Goal: Task Accomplishment & Management: Manage account settings

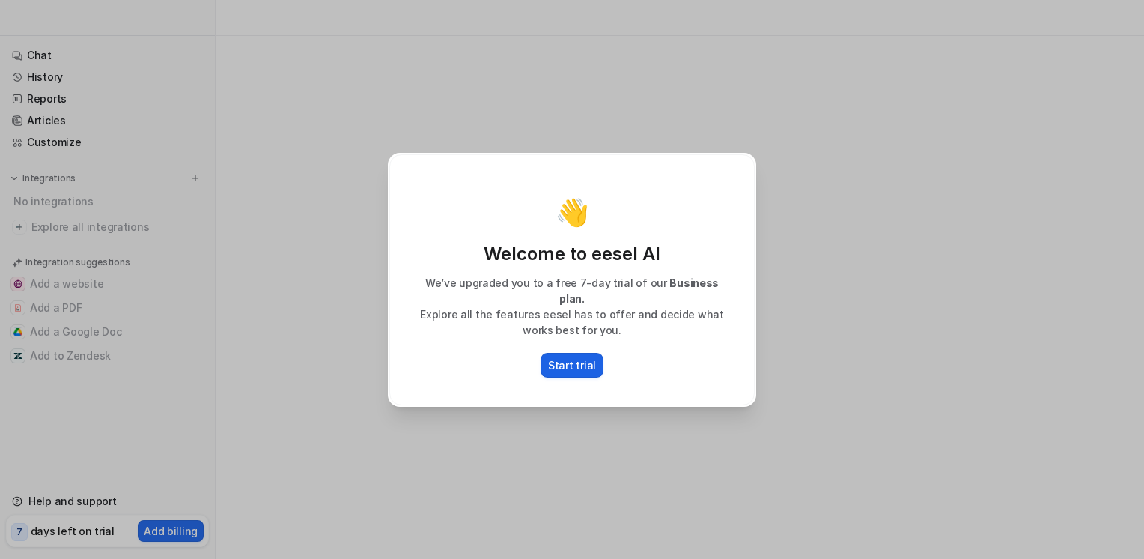
click at [571, 360] on p "Start trial" at bounding box center [572, 365] width 48 height 16
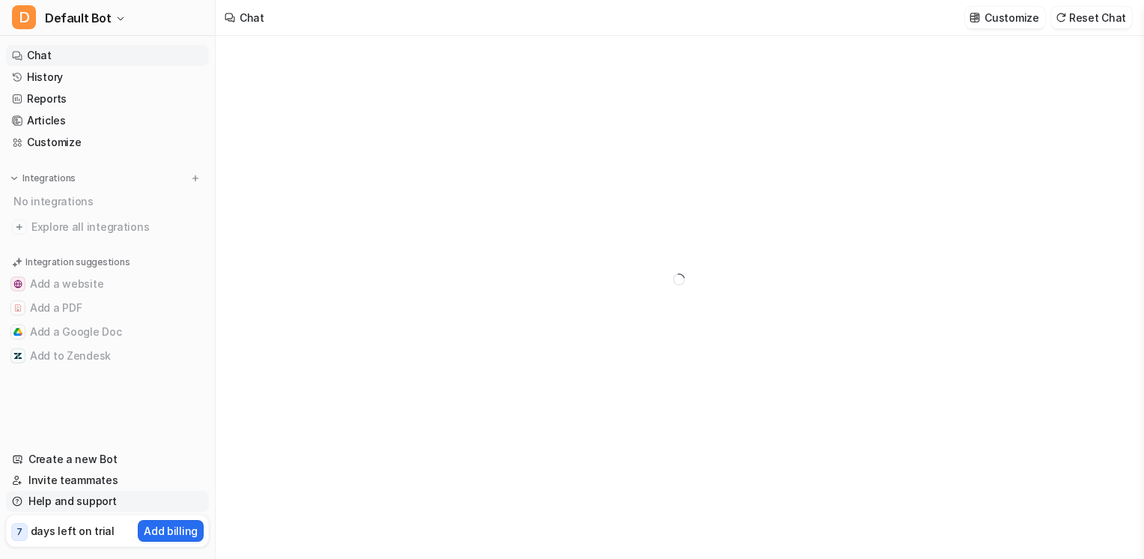
type textarea "**********"
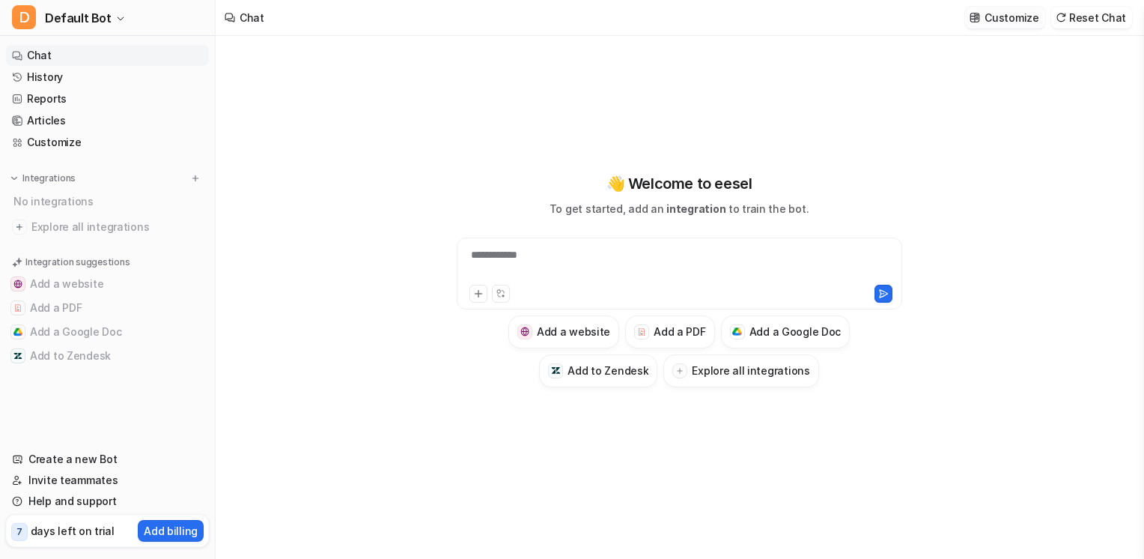
click at [1017, 13] on p "Customize" at bounding box center [1012, 18] width 54 height 16
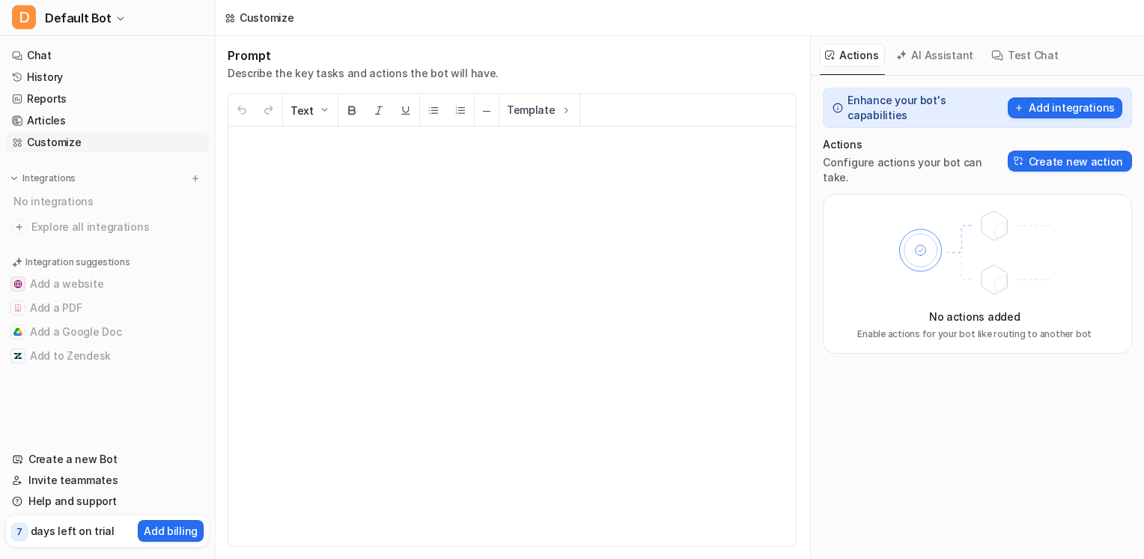
click at [932, 53] on button "AI Assistant" at bounding box center [935, 54] width 89 height 23
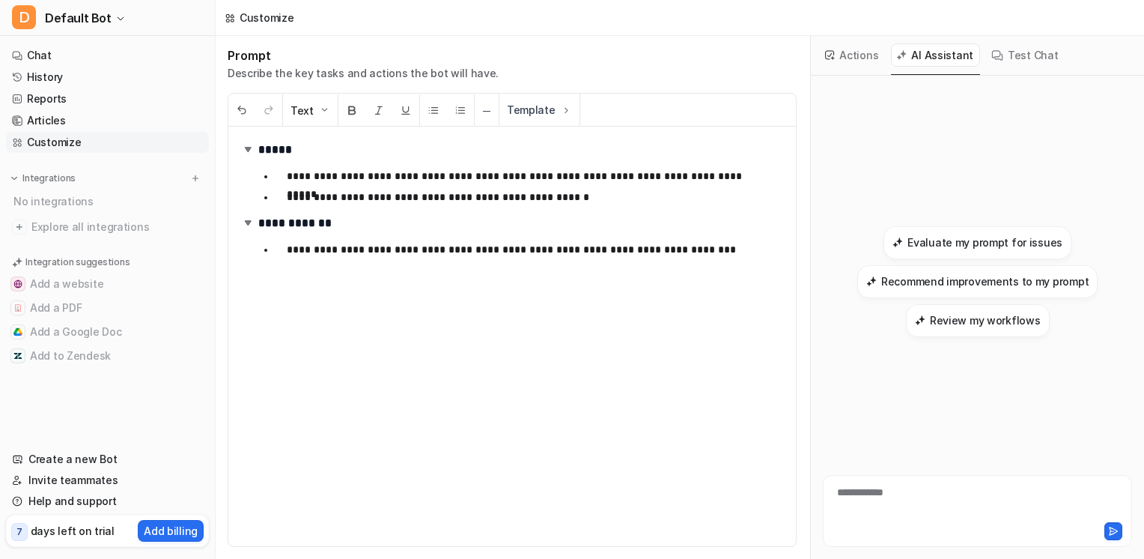
click at [1032, 57] on button "Test Chat" at bounding box center [1025, 54] width 79 height 23
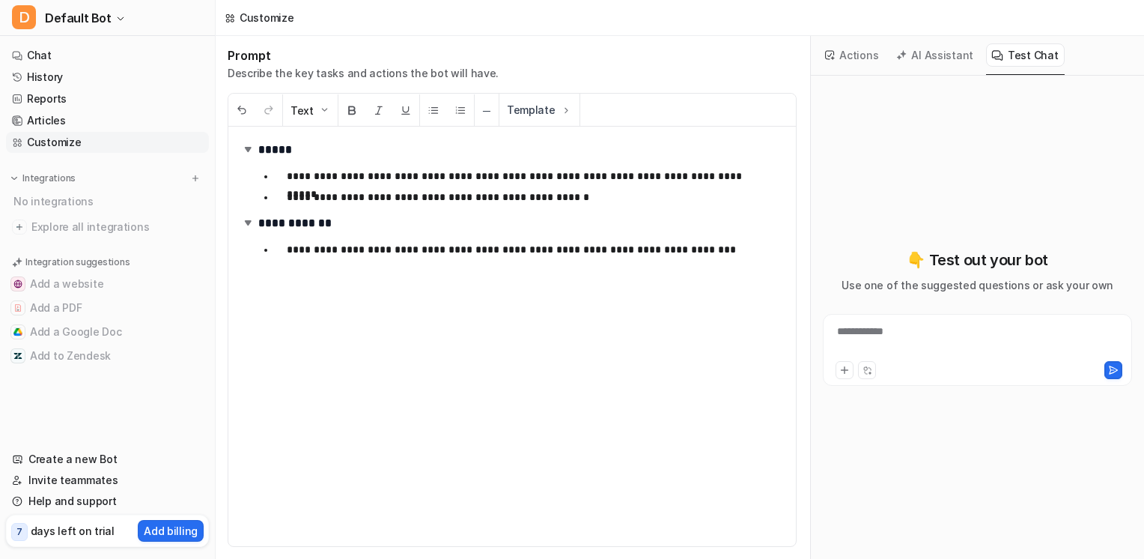
click at [869, 49] on button "Actions" at bounding box center [852, 54] width 65 height 23
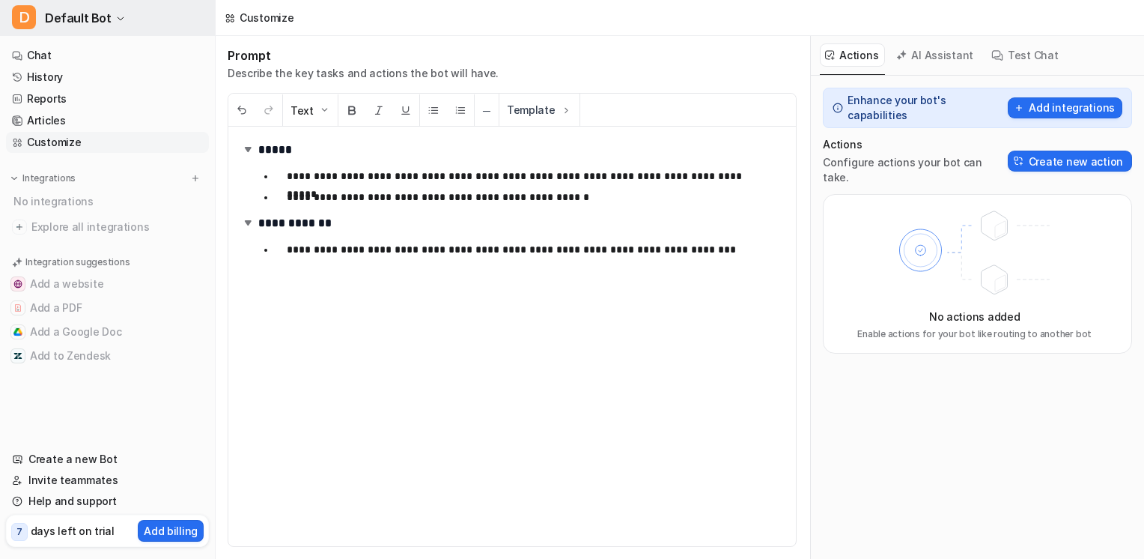
click at [116, 19] on icon "button" at bounding box center [120, 18] width 9 height 9
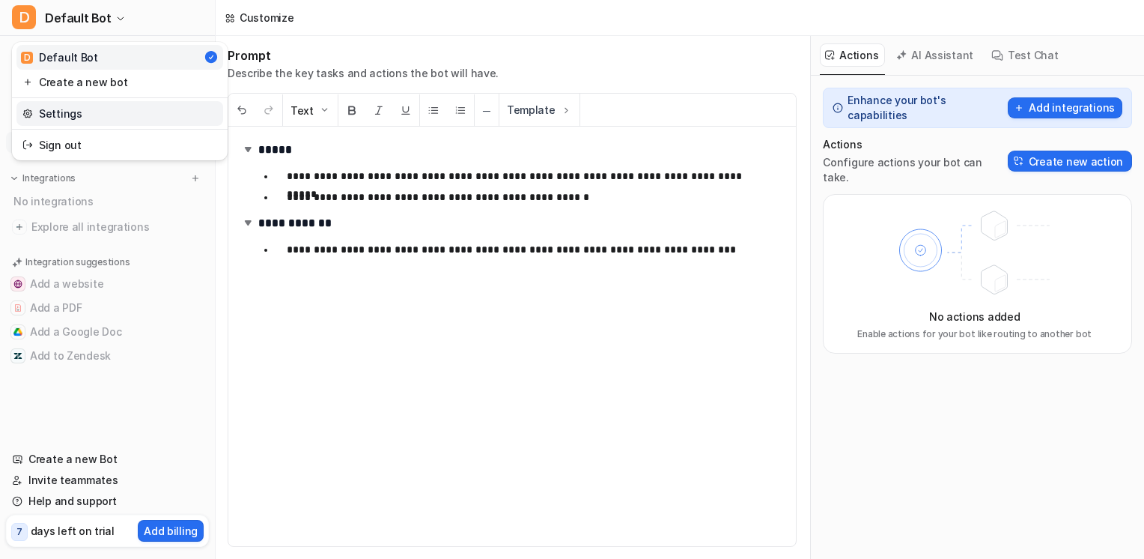
click at [71, 108] on link "Settings" at bounding box center [119, 113] width 207 height 25
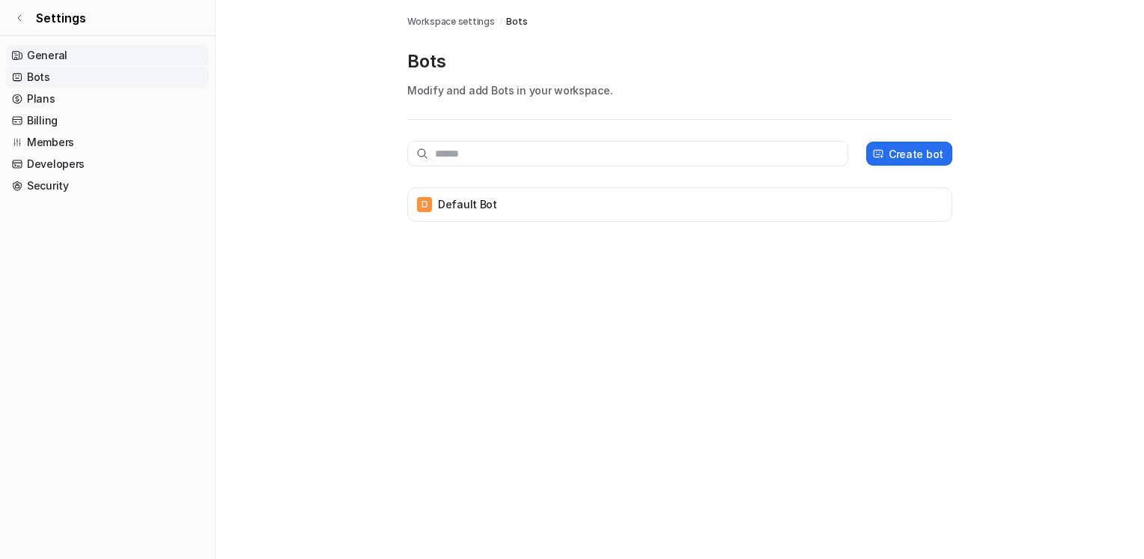
click at [79, 56] on link "General" at bounding box center [107, 55] width 203 height 21
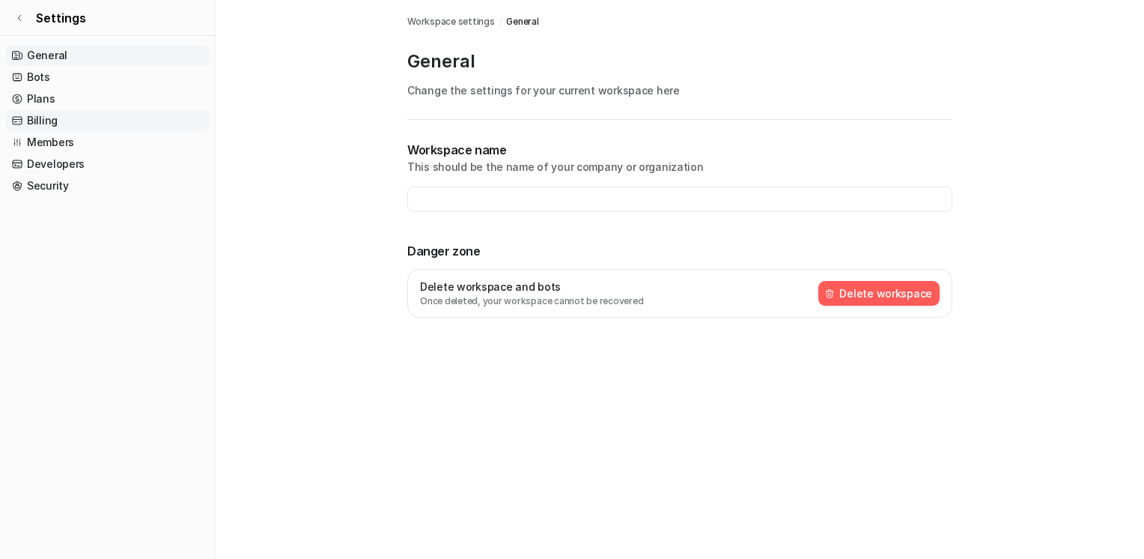
type input "**********"
click at [64, 124] on link "Billing" at bounding box center [107, 120] width 203 height 21
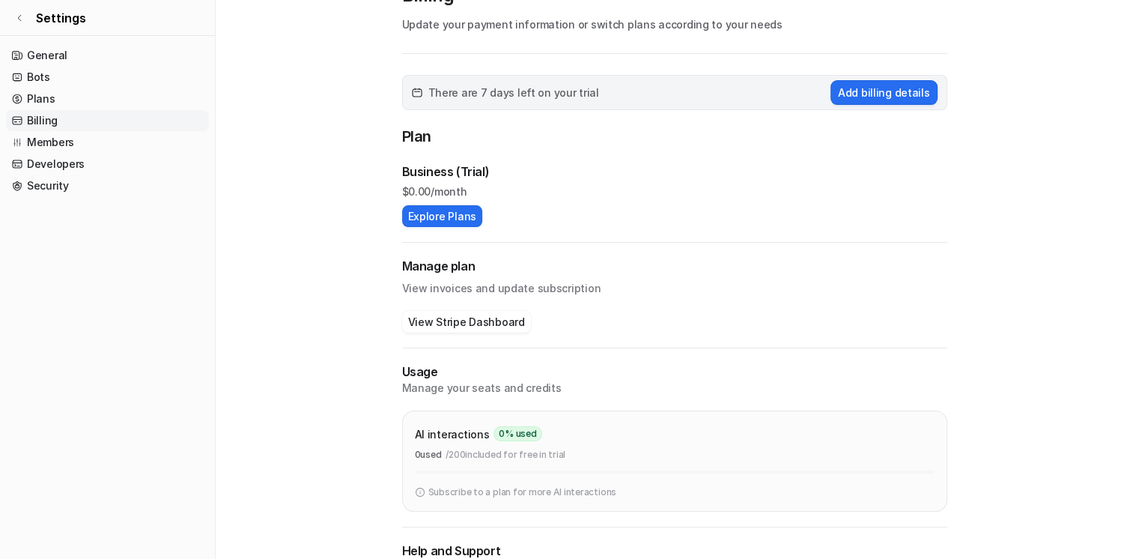
scroll to position [143, 0]
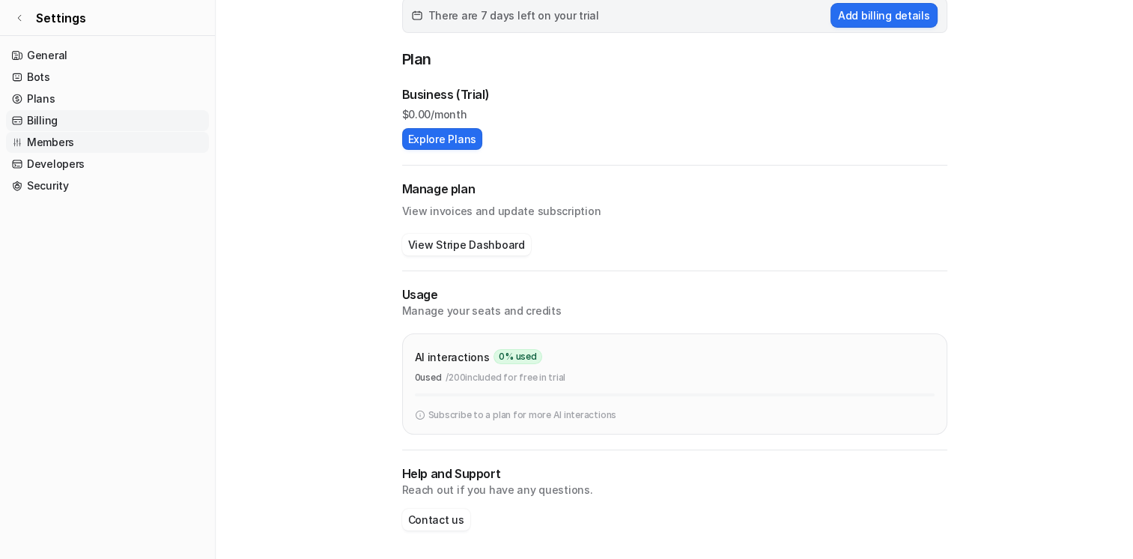
click at [52, 143] on link "Members" at bounding box center [107, 142] width 203 height 21
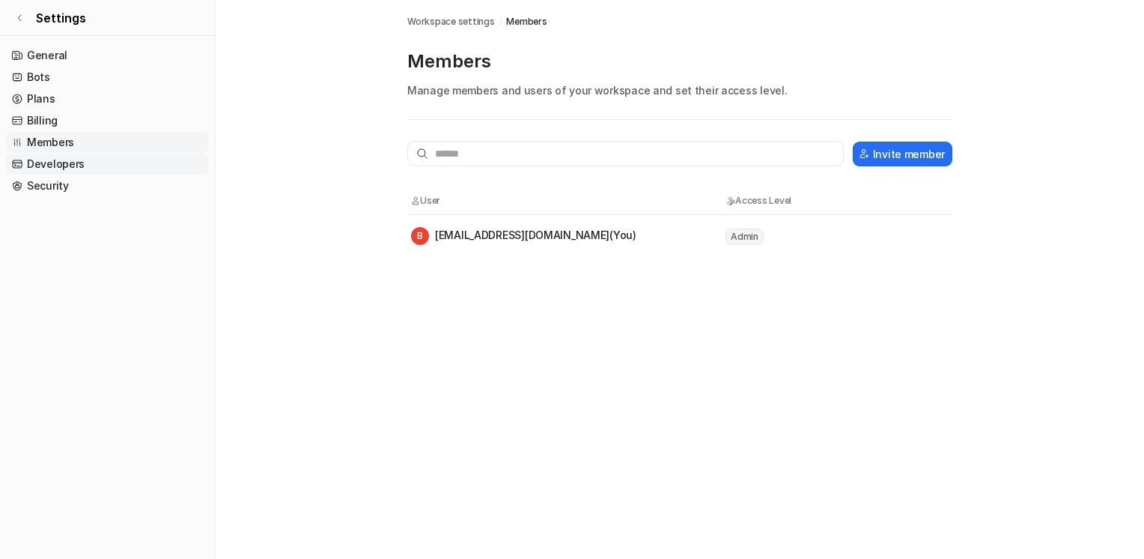
click at [57, 172] on link "Developers" at bounding box center [107, 164] width 203 height 21
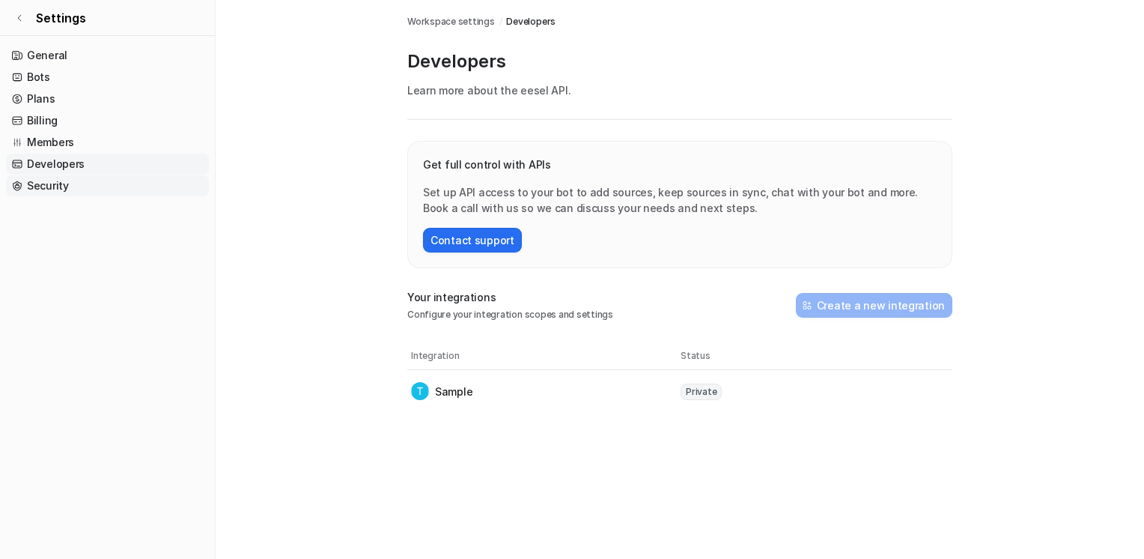
click at [51, 195] on link "Security" at bounding box center [107, 185] width 203 height 21
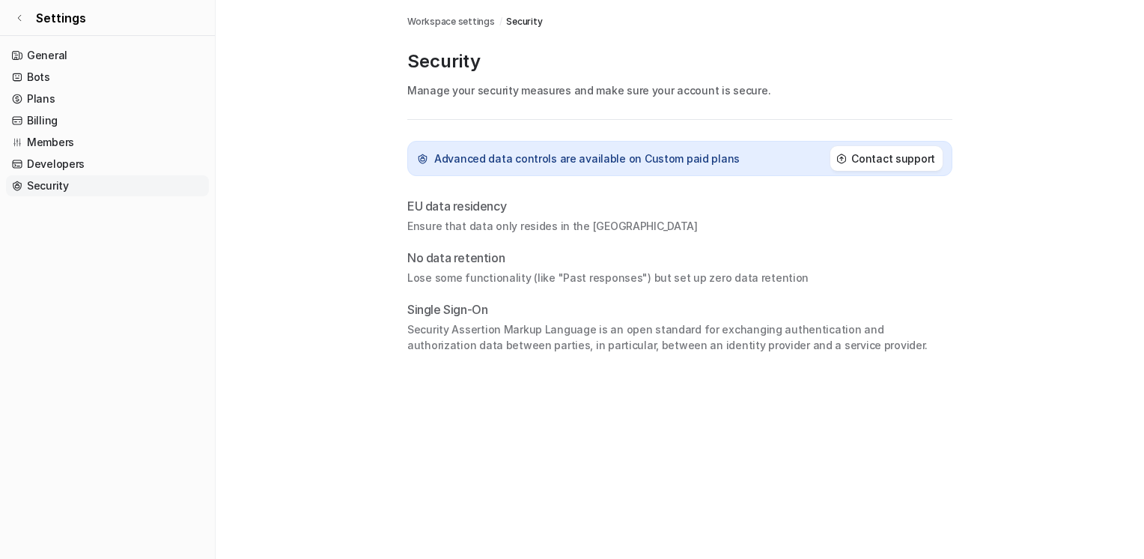
click at [526, 228] on p "Ensure that data only resides in the [GEOGRAPHIC_DATA]" at bounding box center [679, 226] width 545 height 16
click at [94, 55] on link "General" at bounding box center [107, 55] width 203 height 21
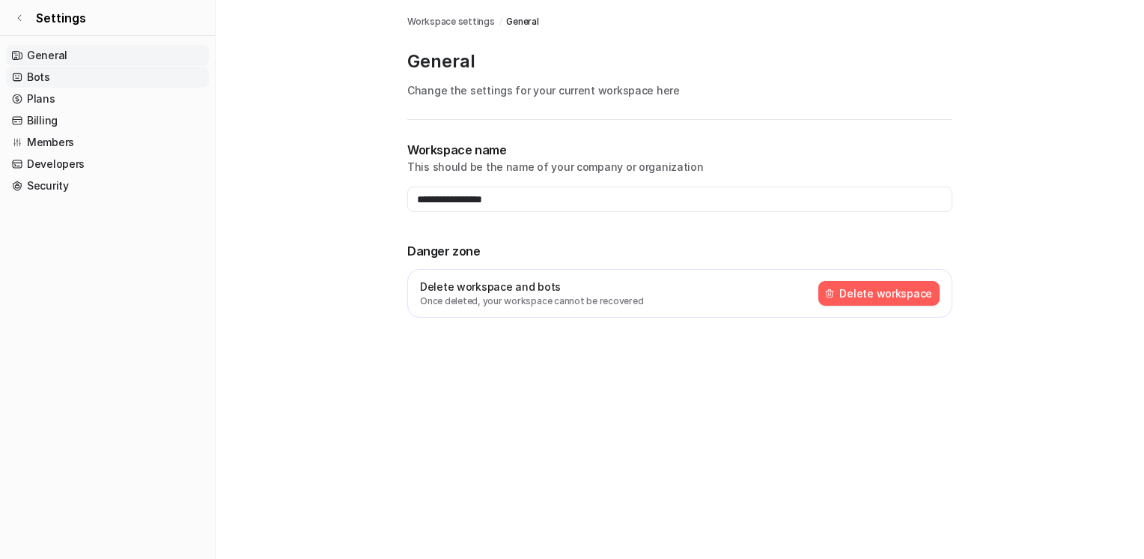
click at [76, 77] on link "Bots" at bounding box center [107, 77] width 203 height 21
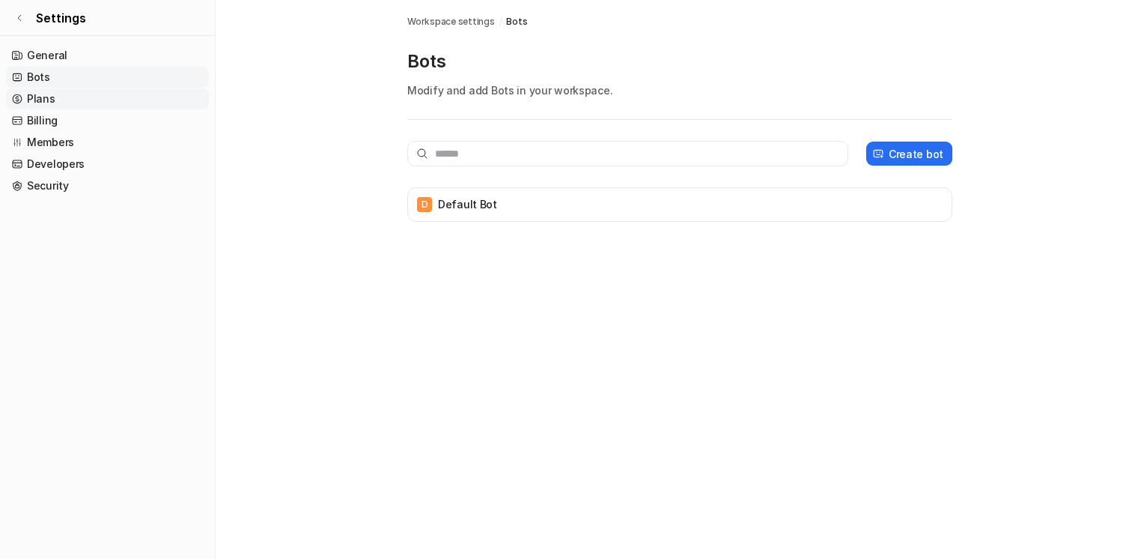
click at [31, 103] on link "Plans" at bounding box center [107, 98] width 203 height 21
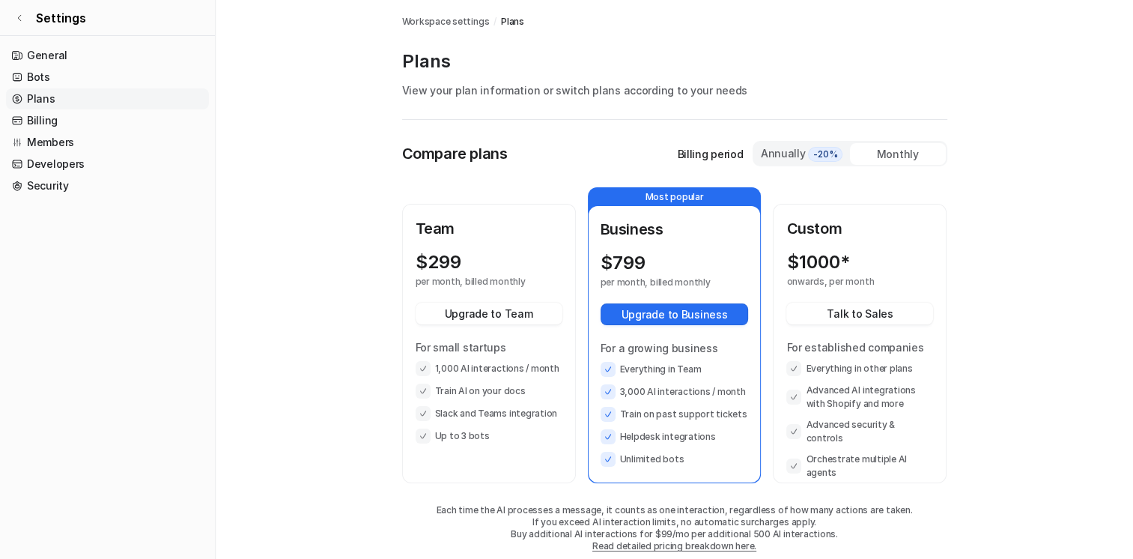
scroll to position [22, 0]
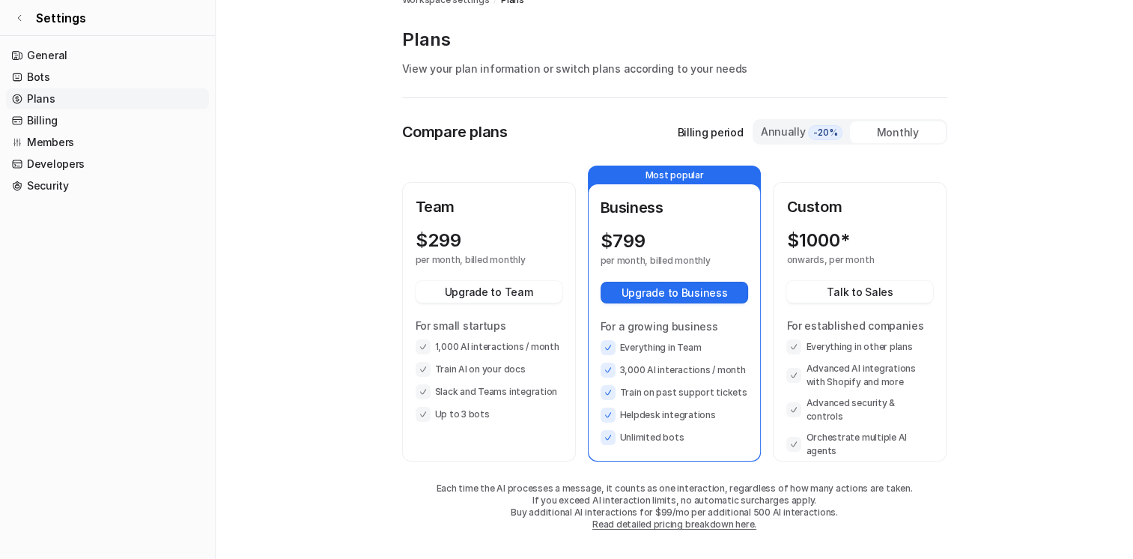
click at [64, 103] on link "Plans" at bounding box center [107, 98] width 203 height 21
click at [40, 127] on link "Billing" at bounding box center [107, 120] width 203 height 21
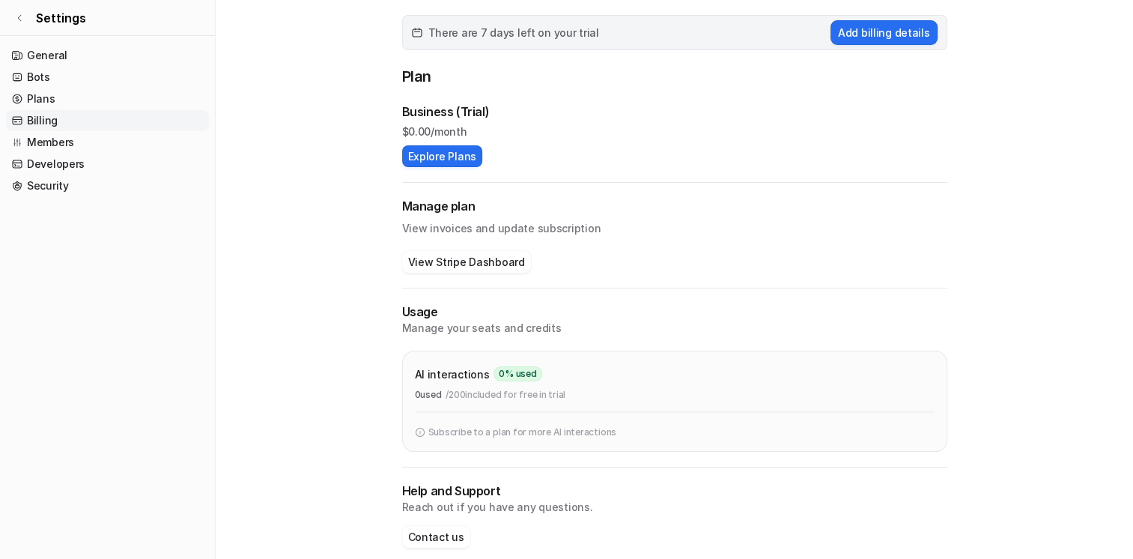
scroll to position [143, 0]
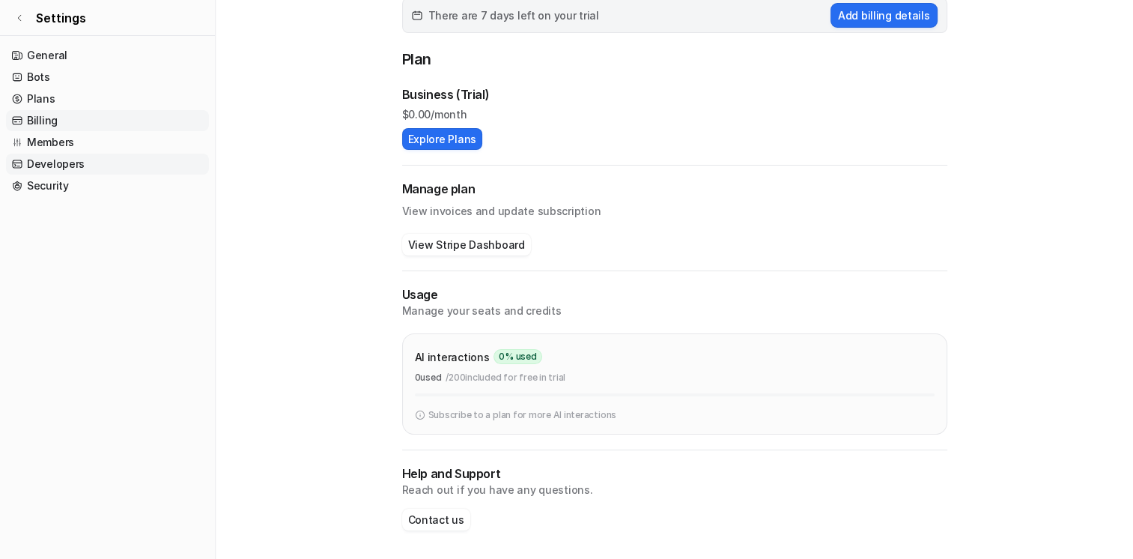
click at [39, 154] on link "Developers" at bounding box center [107, 164] width 203 height 21
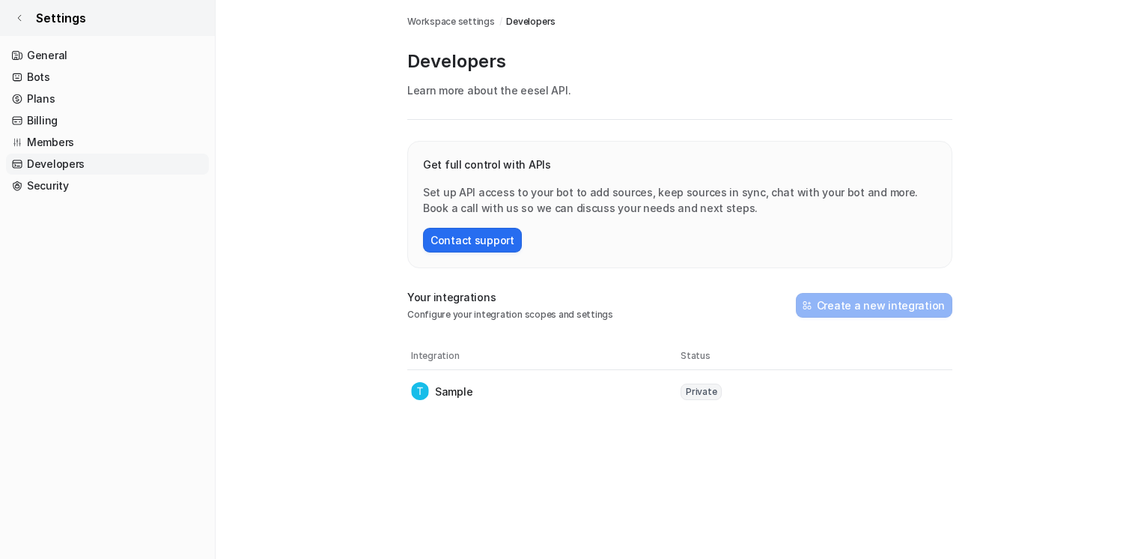
click at [13, 17] on link "Settings" at bounding box center [107, 18] width 215 height 36
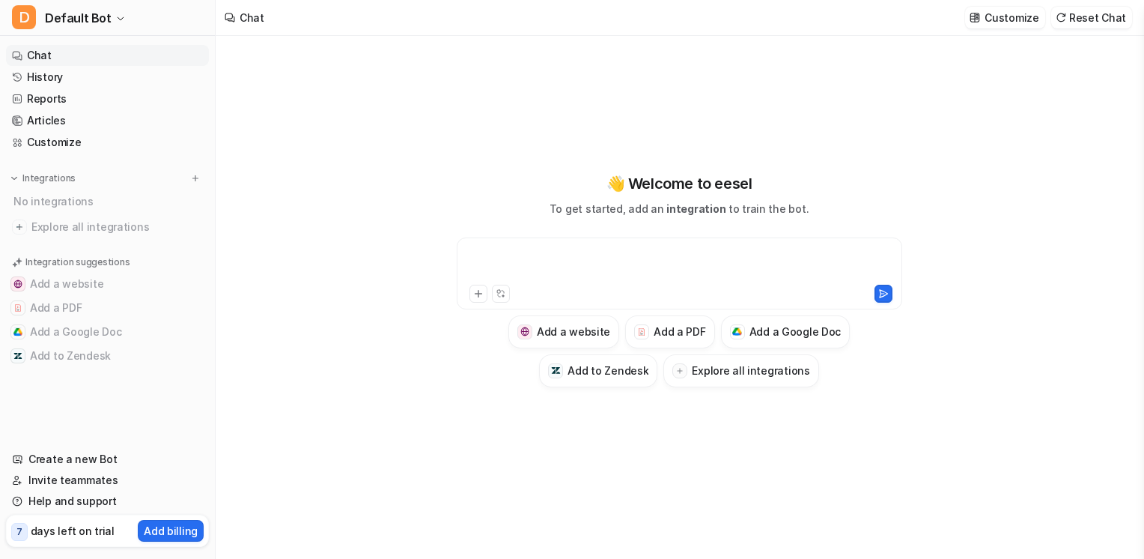
click at [591, 247] on div at bounding box center [680, 264] width 438 height 34
click at [1003, 25] on button "Customize" at bounding box center [1004, 18] width 79 height 22
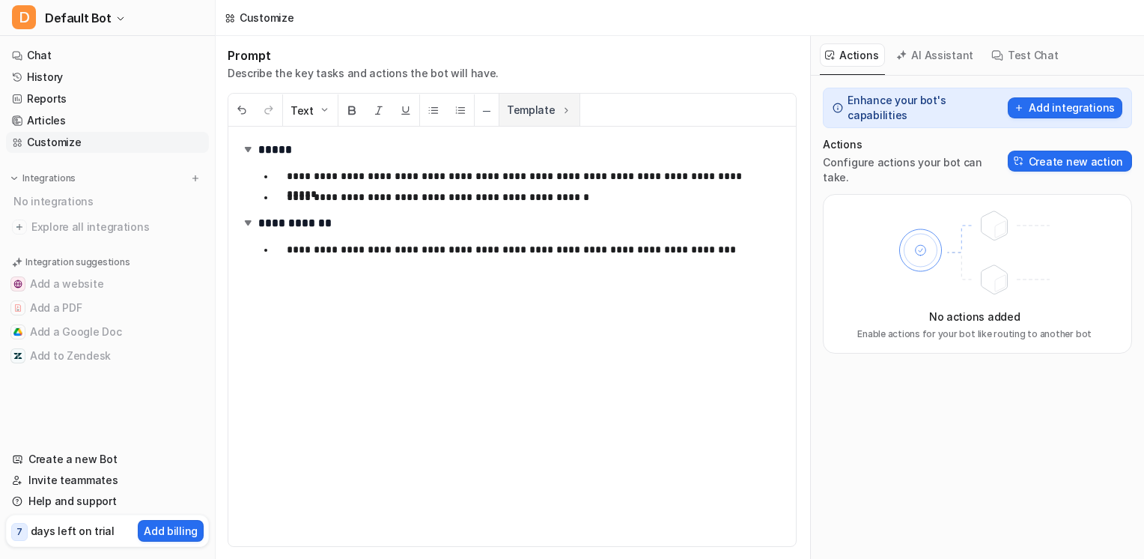
click at [547, 110] on button "Template" at bounding box center [539, 110] width 80 height 32
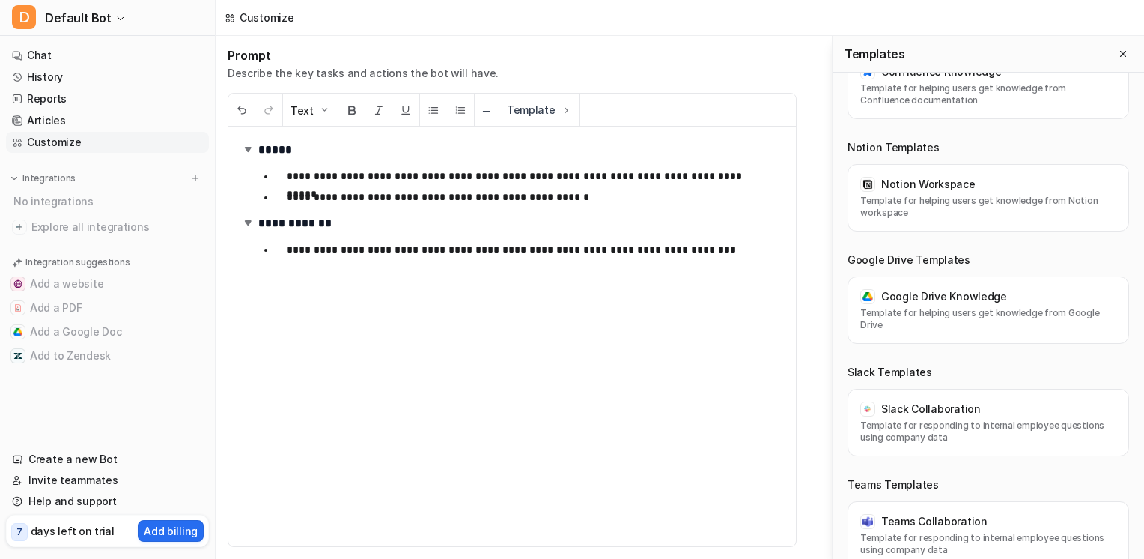
scroll to position [1047, 0]
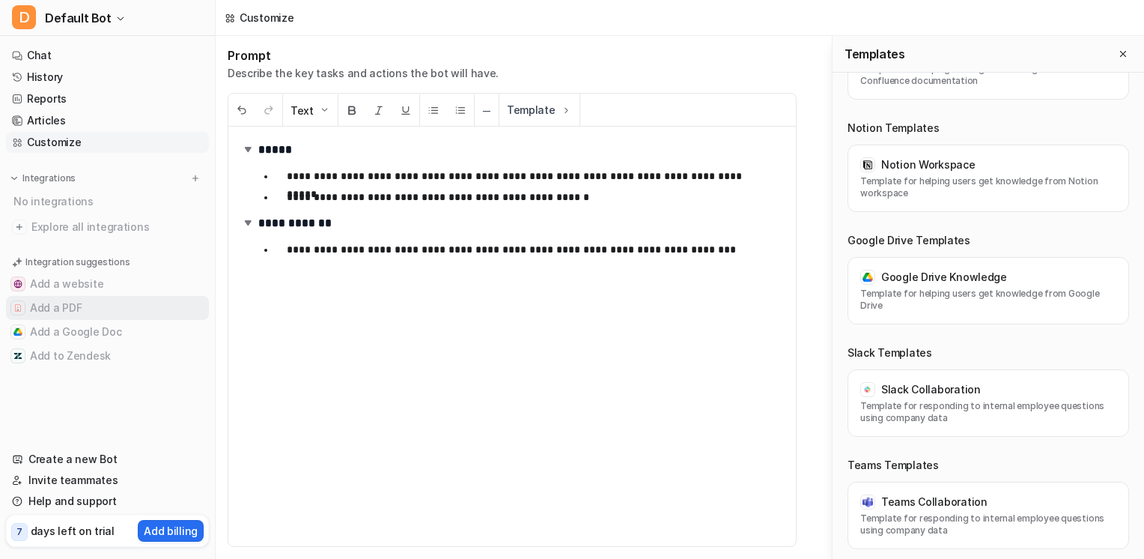
click at [101, 309] on button "Add a PDF" at bounding box center [107, 308] width 203 height 24
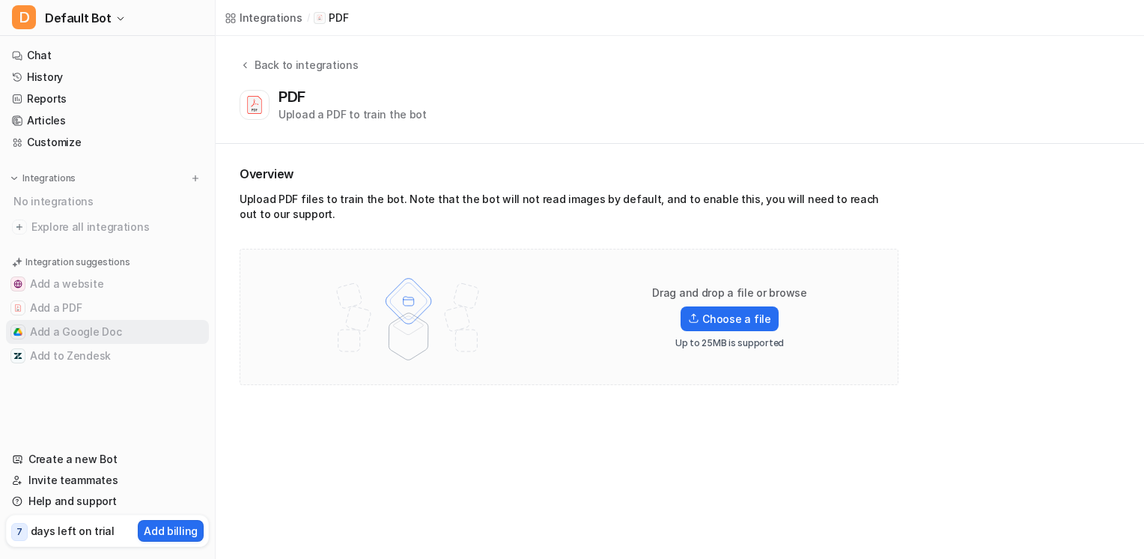
click at [103, 331] on button "Add a Google Doc" at bounding box center [107, 332] width 203 height 24
click at [112, 367] on button "Add to Zendesk" at bounding box center [107, 356] width 203 height 24
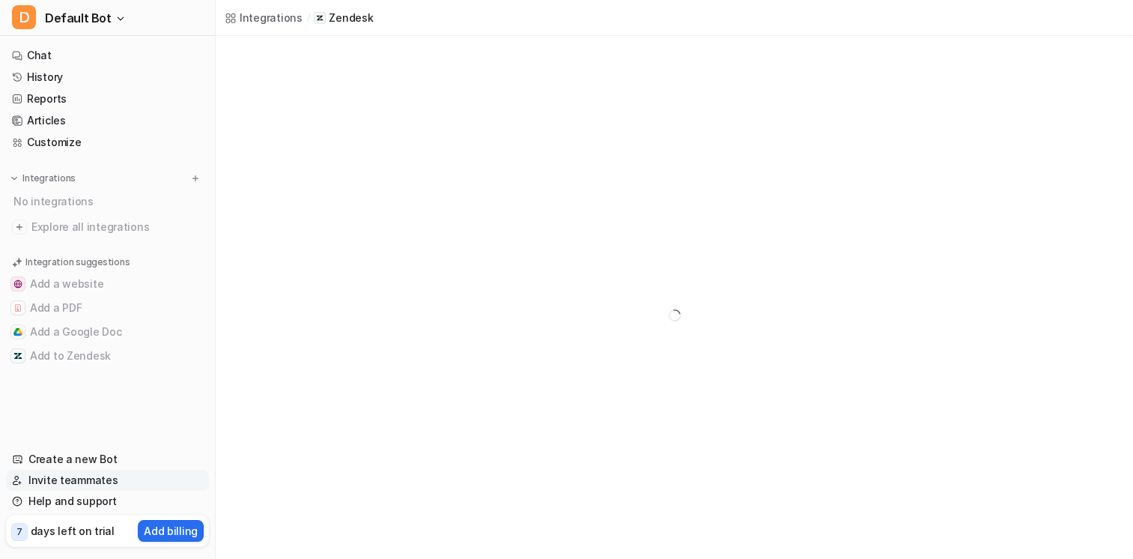
click at [108, 475] on link "Invite teammates" at bounding box center [107, 479] width 203 height 21
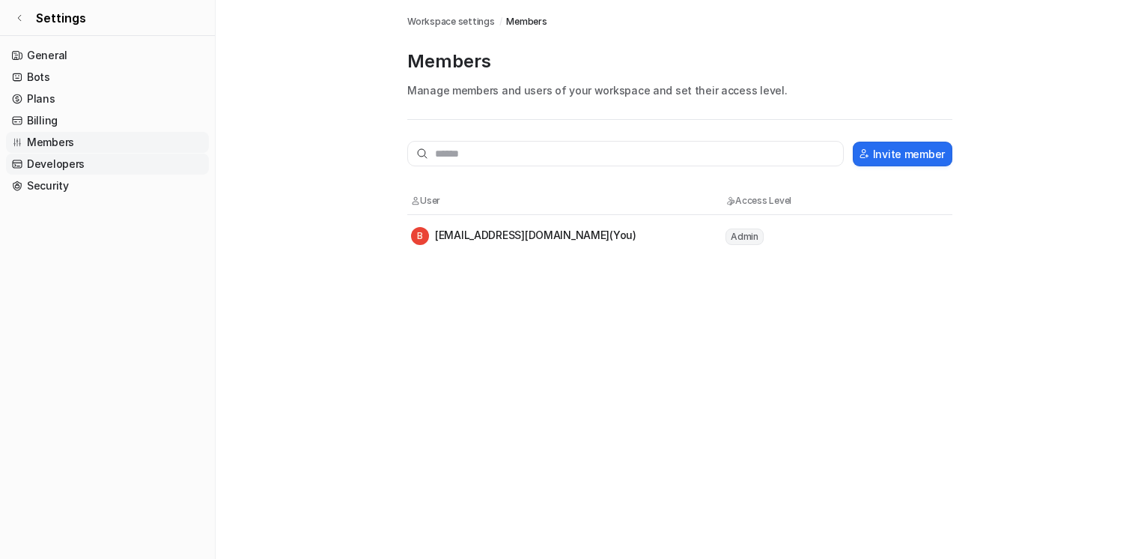
click at [55, 163] on link "Developers" at bounding box center [107, 164] width 203 height 21
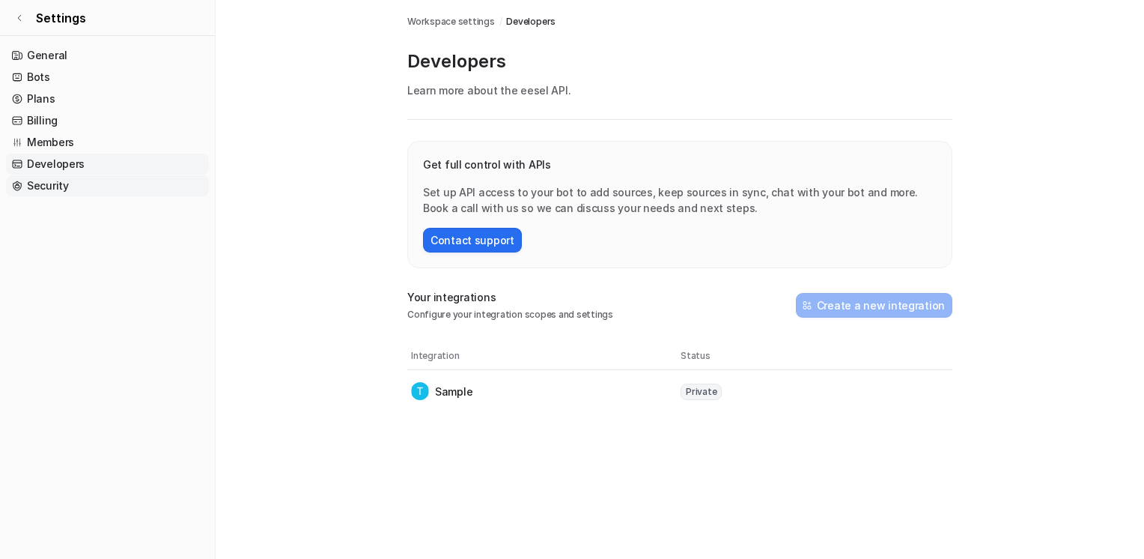
click at [60, 189] on link "Security" at bounding box center [107, 185] width 203 height 21
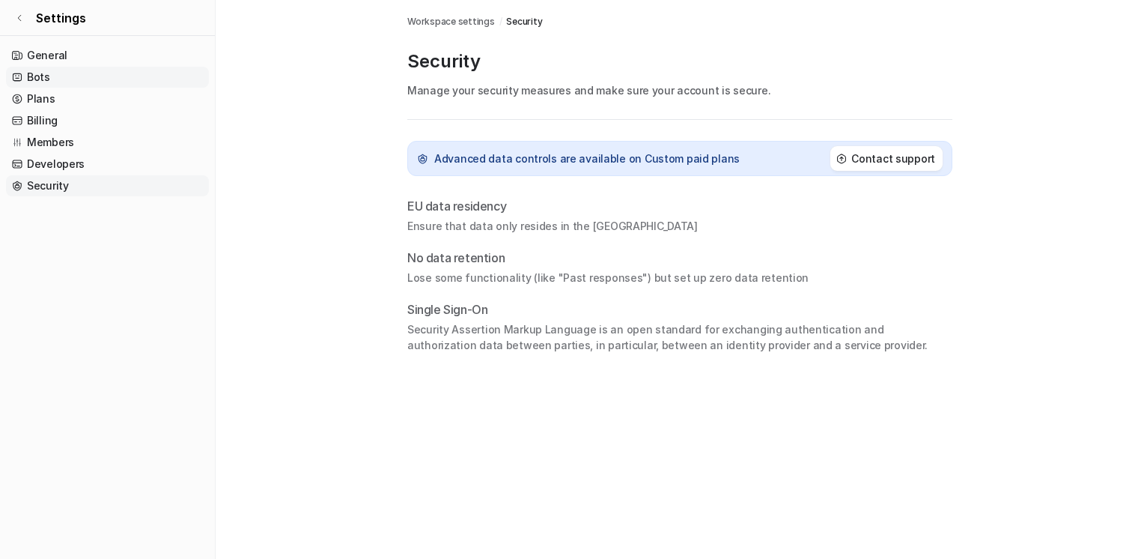
click at [75, 67] on link "Bots" at bounding box center [107, 77] width 203 height 21
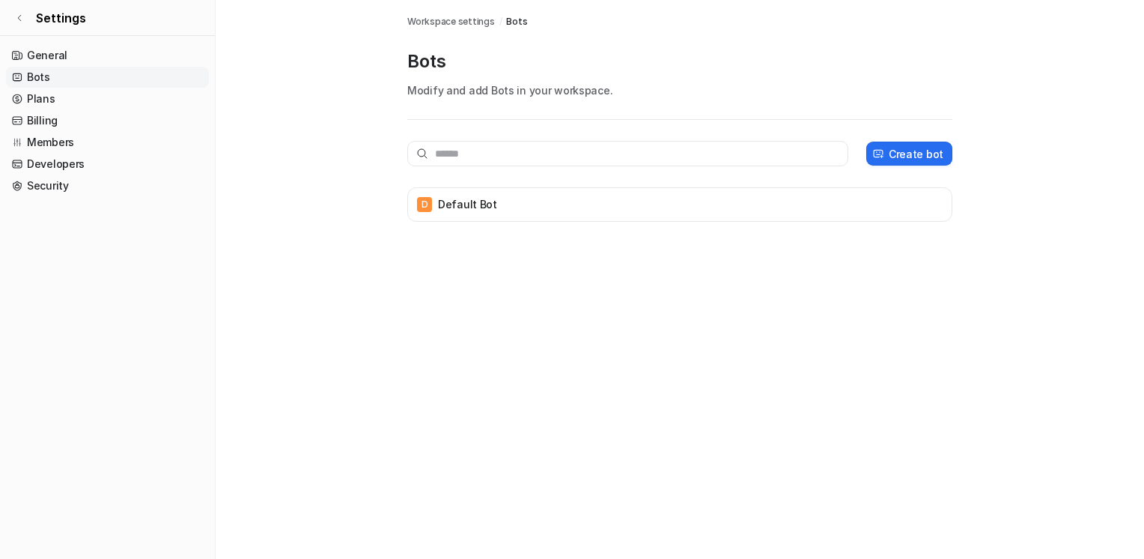
click at [75, 86] on link "Bots" at bounding box center [107, 77] width 203 height 21
click at [19, 19] on icon at bounding box center [19, 18] width 3 height 6
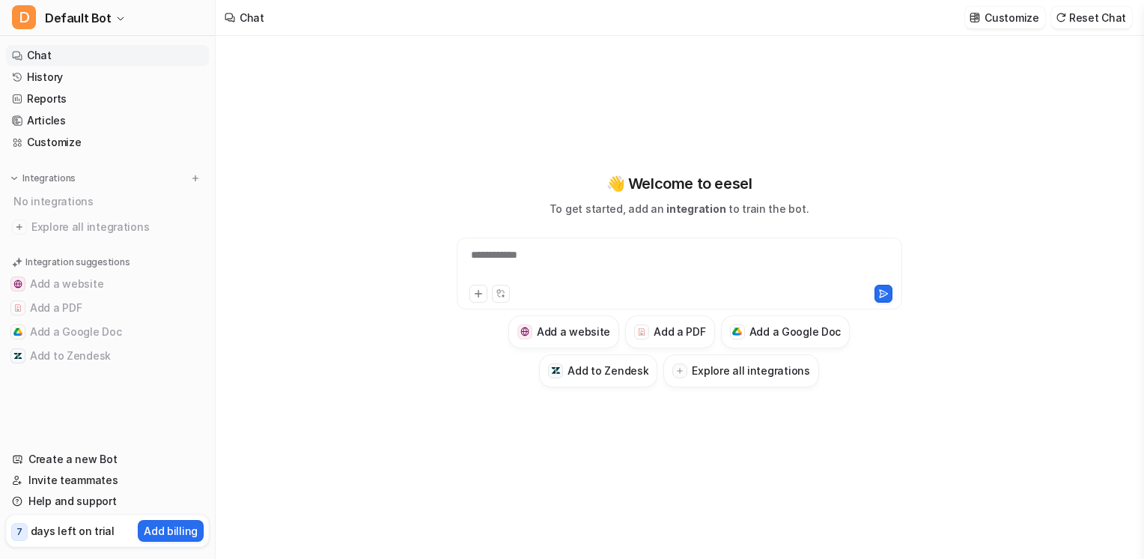
click at [49, 56] on link "Chat" at bounding box center [107, 55] width 203 height 21
click at [551, 247] on div at bounding box center [680, 264] width 438 height 34
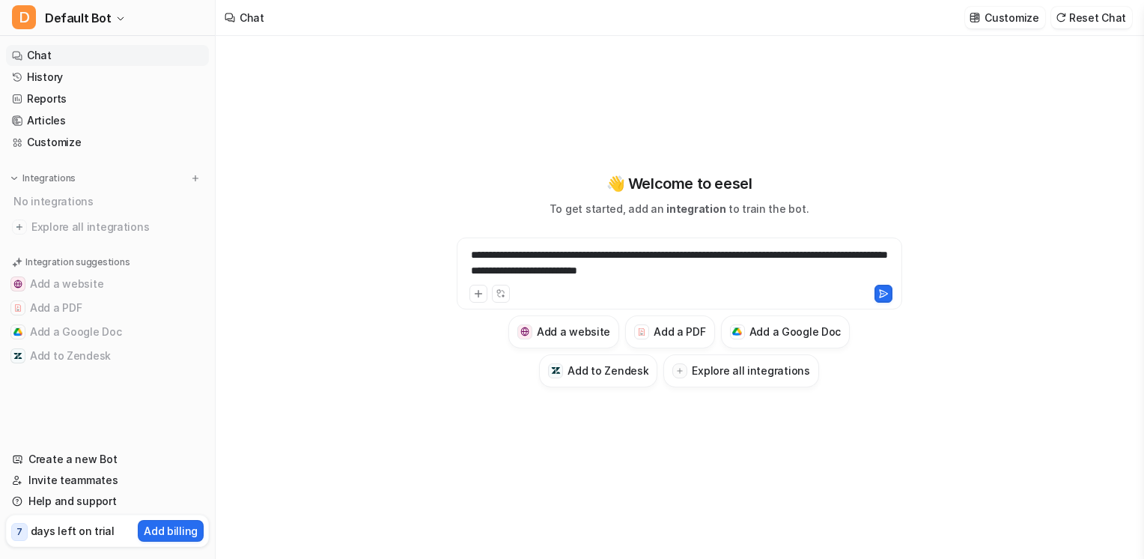
click at [747, 279] on div "**********" at bounding box center [680, 264] width 438 height 34
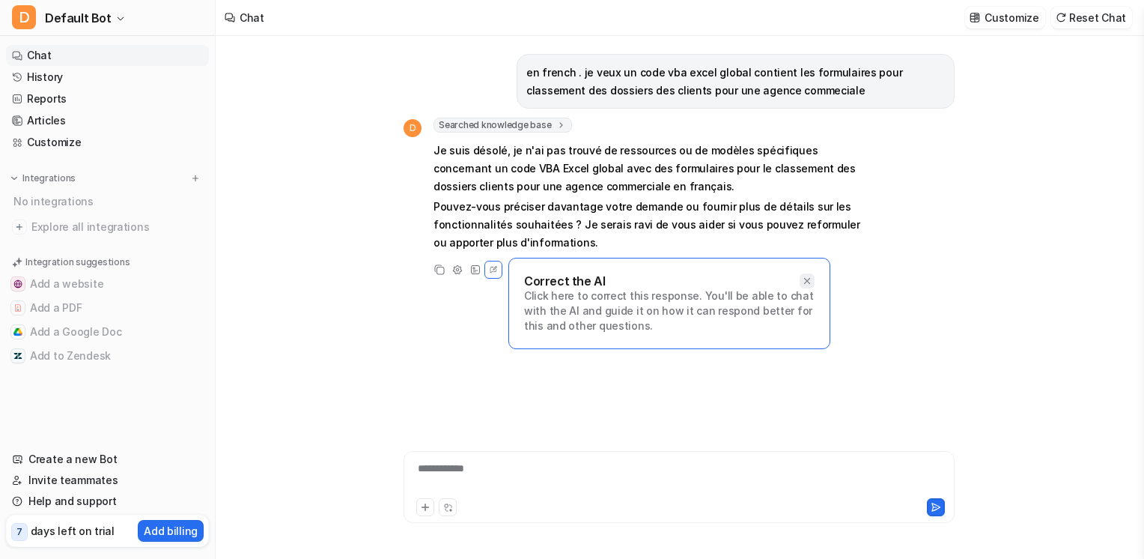
click at [803, 277] on icon at bounding box center [807, 281] width 10 height 10
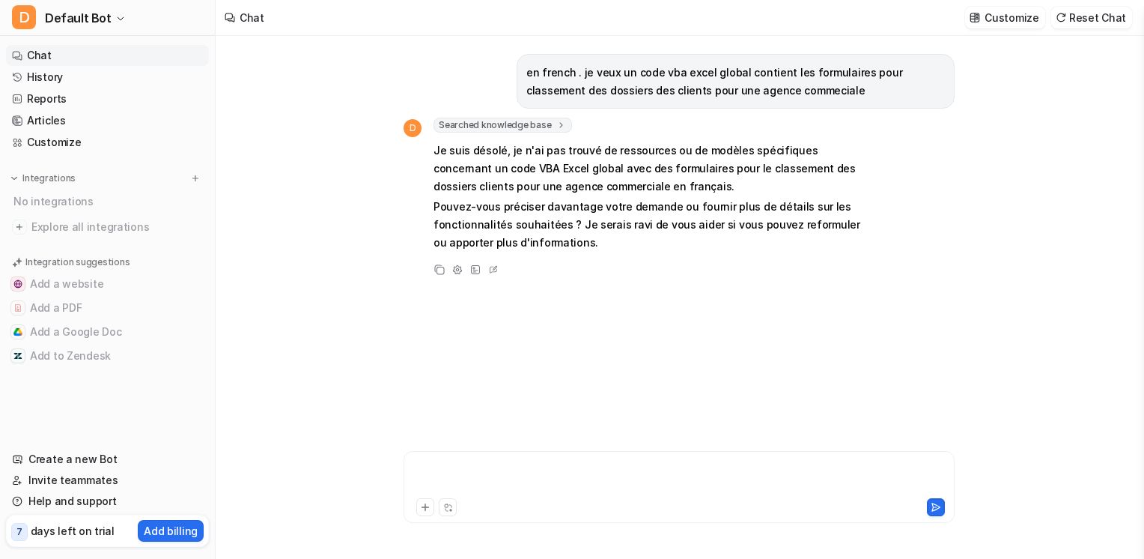
click at [483, 475] on div at bounding box center [679, 478] width 544 height 34
